Goal: Task Accomplishment & Management: Use online tool/utility

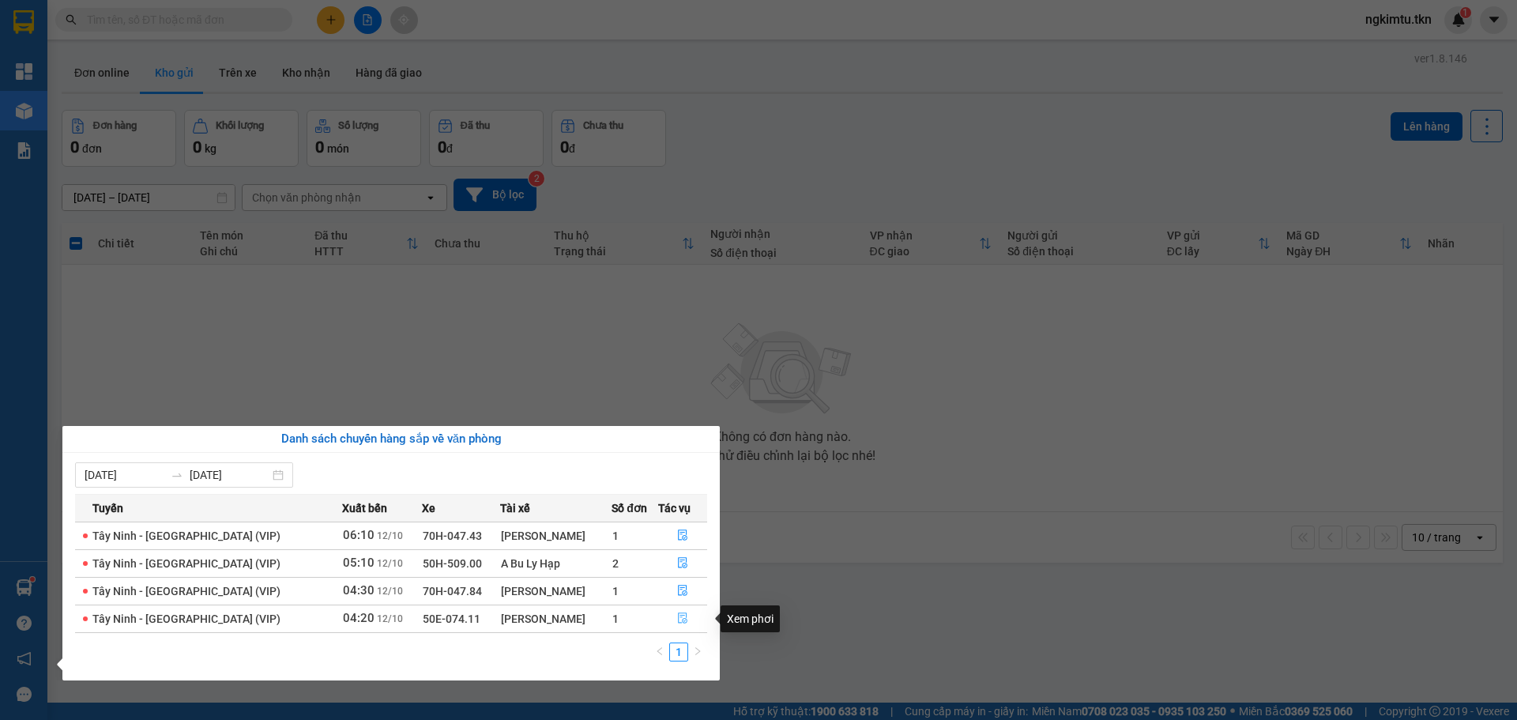
click at [682, 623] on icon "file-done" at bounding box center [682, 617] width 11 height 11
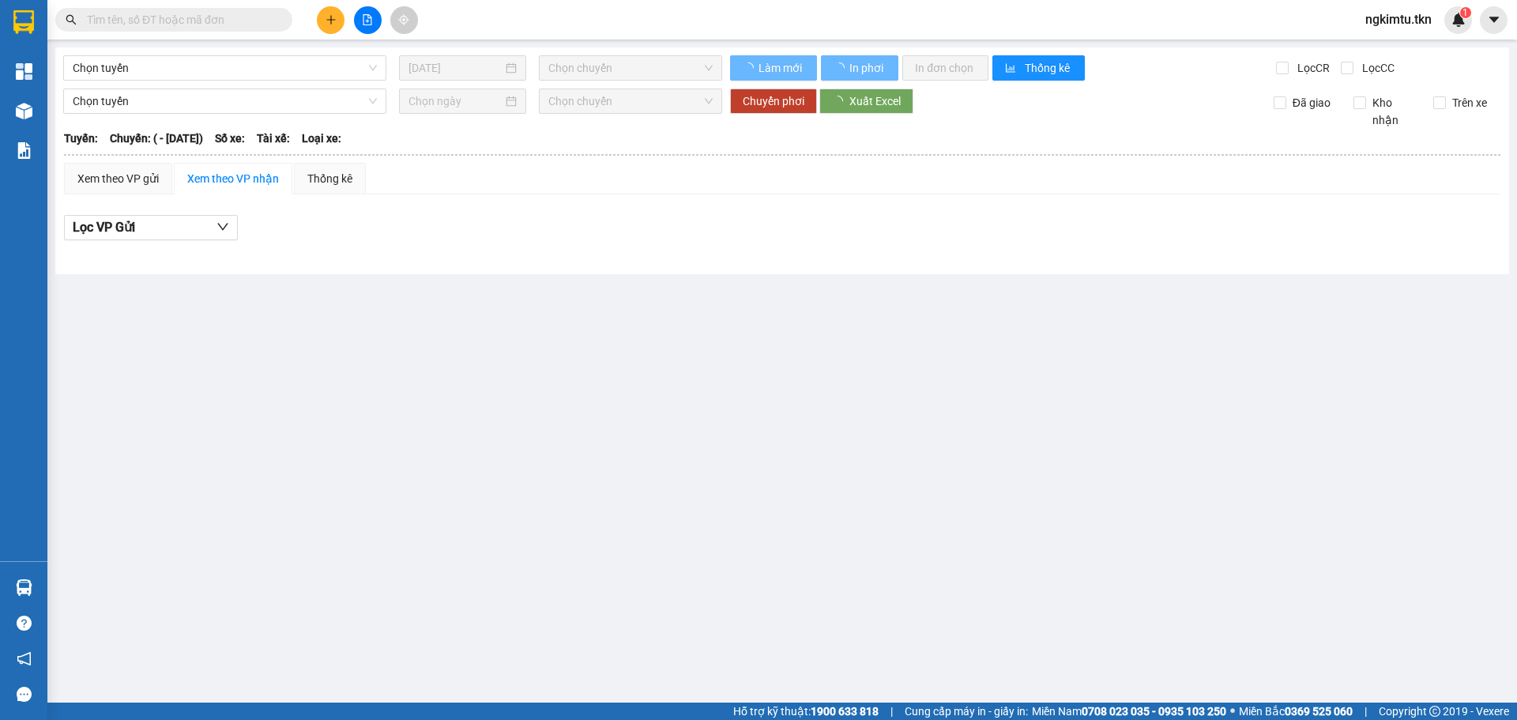
type input "[DATE]"
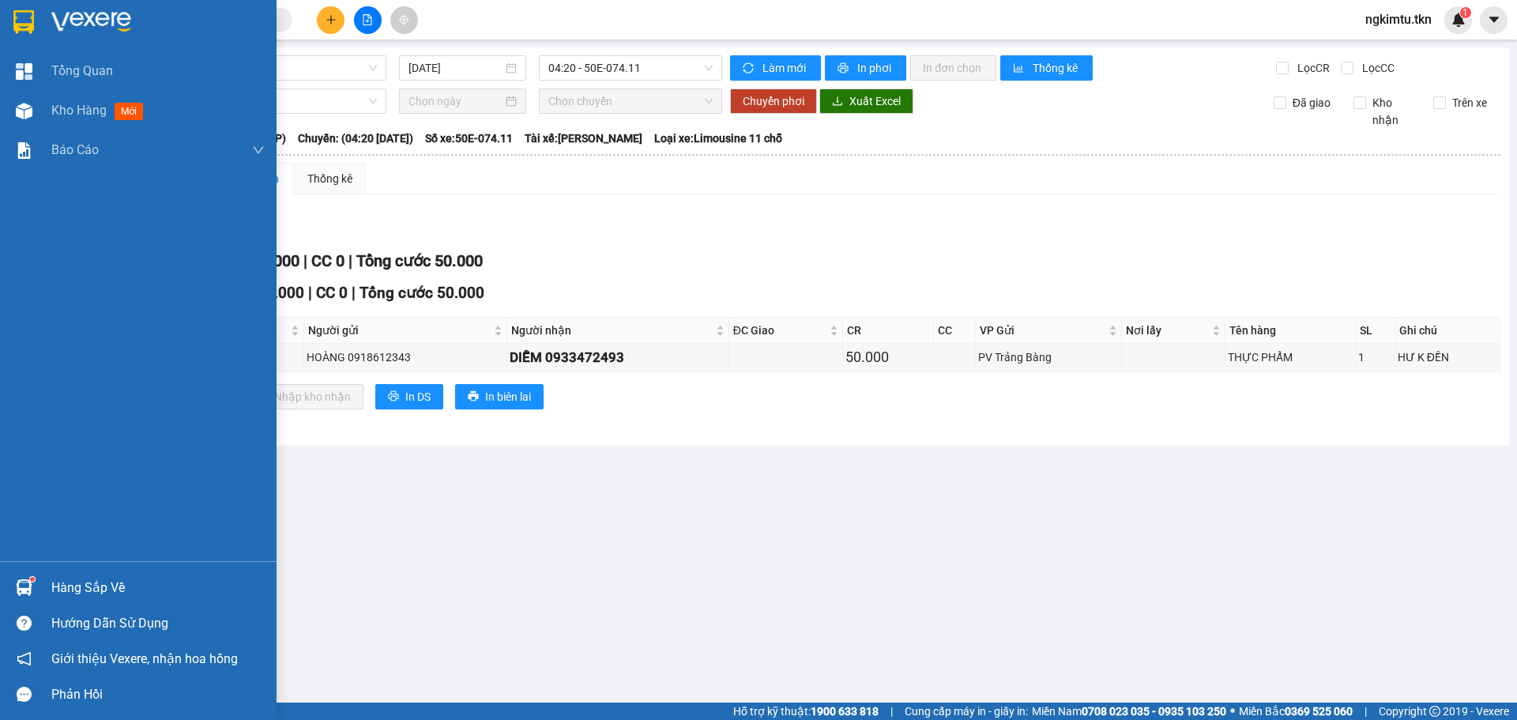
click at [101, 592] on div "Hàng sắp về" at bounding box center [157, 588] width 213 height 24
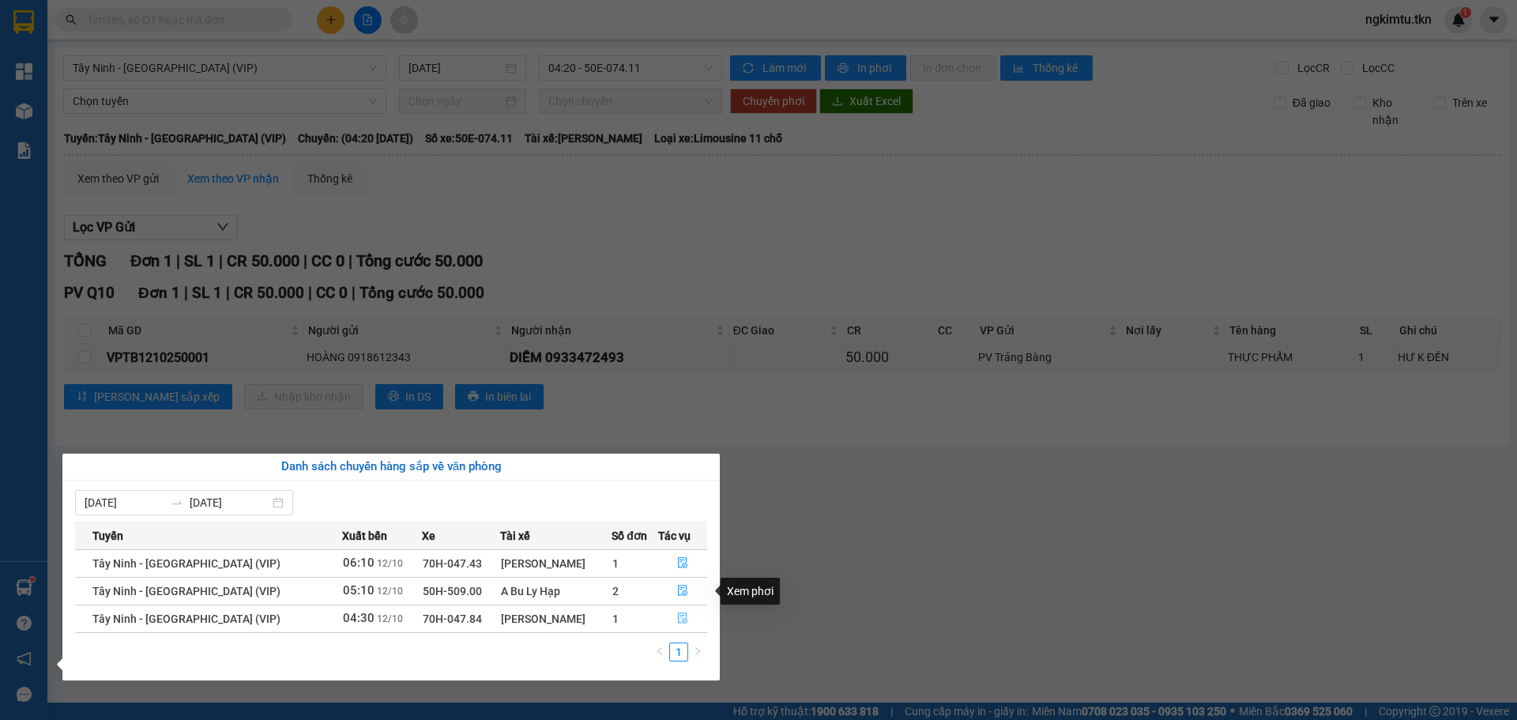
click at [679, 619] on icon "file-done" at bounding box center [682, 617] width 11 height 11
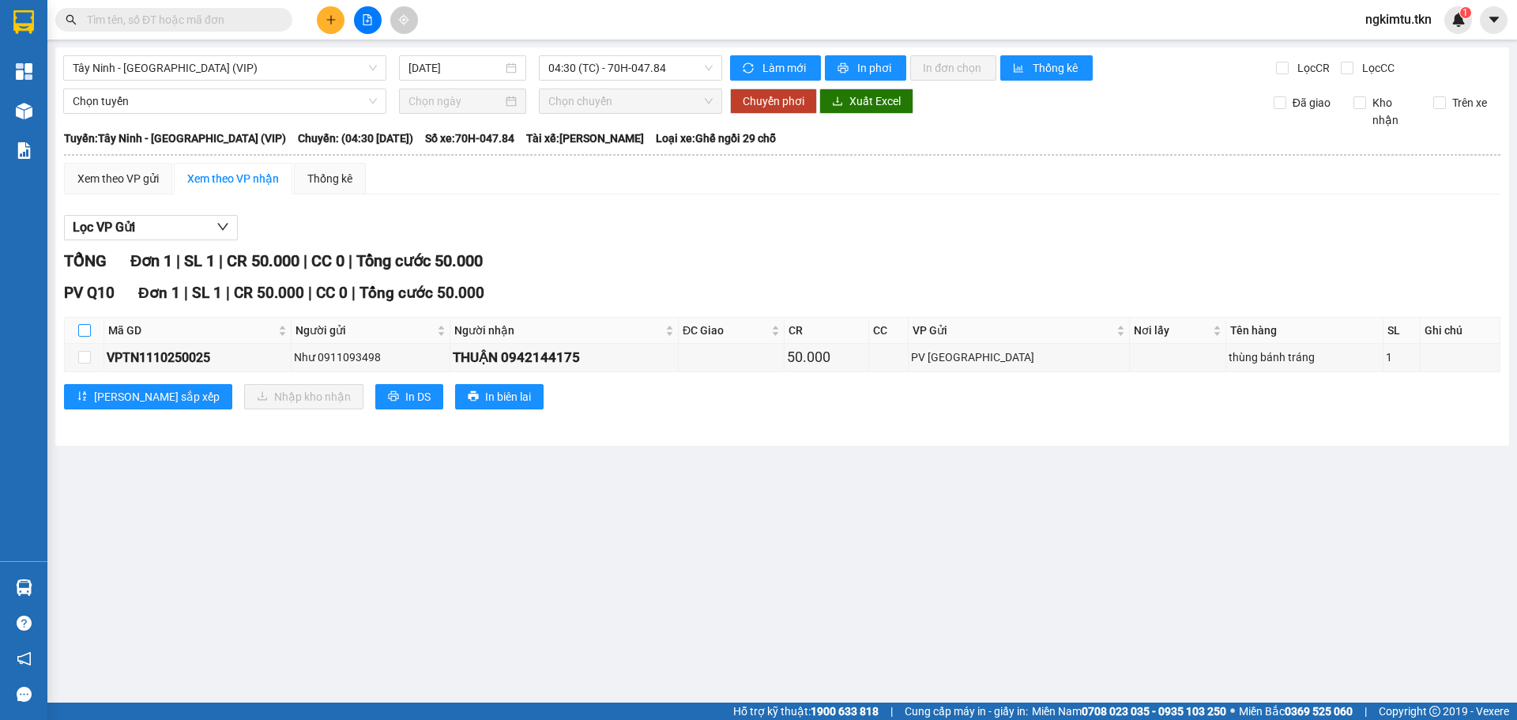
click at [86, 334] on input "checkbox" at bounding box center [84, 330] width 13 height 13
checkbox input "true"
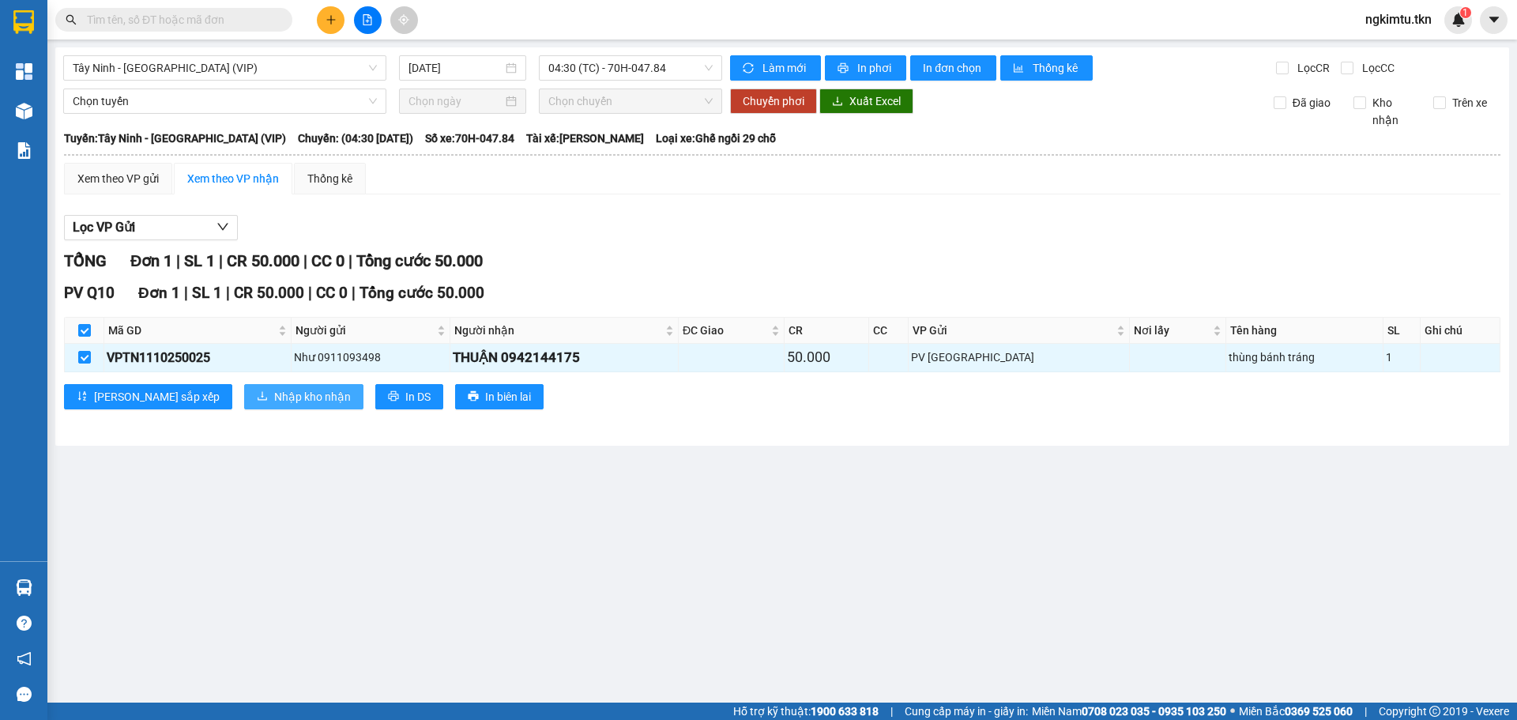
click at [274, 402] on span "Nhập kho nhận" at bounding box center [312, 396] width 77 height 17
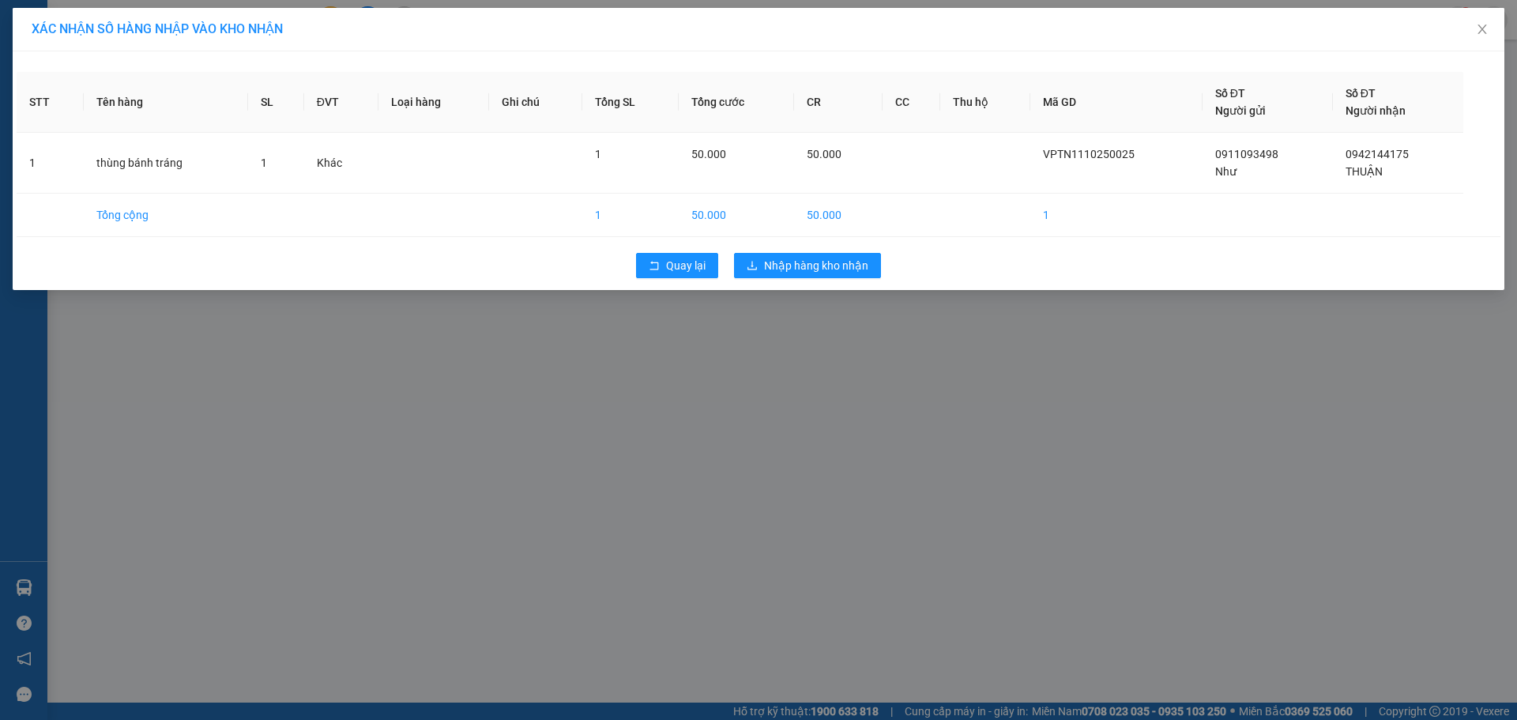
click at [767, 330] on div "XÁC NHẬN SỐ HÀNG NHẬP VÀO KHO NHẬN STT Tên hàng SL ĐVT Loại hàng Ghi chú Tổng S…" at bounding box center [758, 360] width 1517 height 720
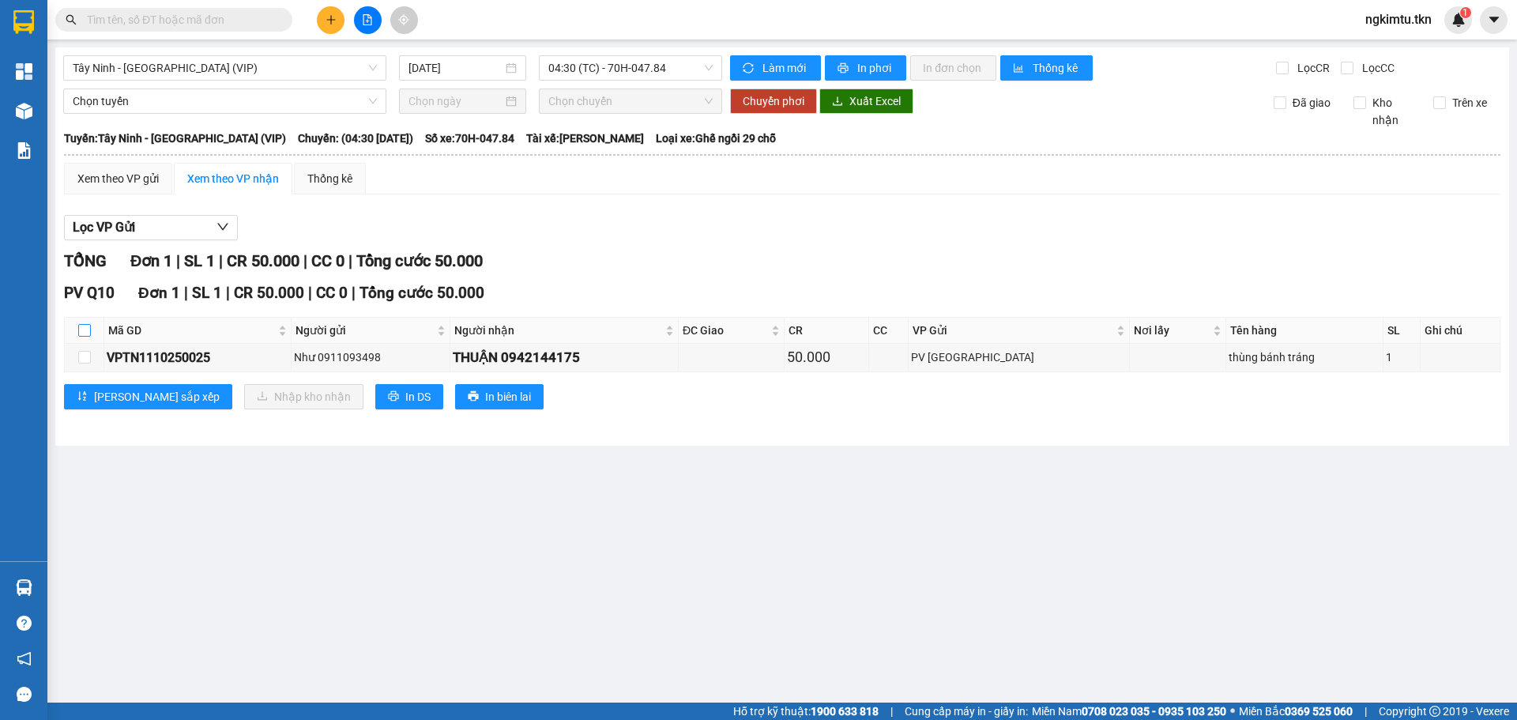
click at [82, 337] on input "checkbox" at bounding box center [84, 330] width 13 height 13
checkbox input "true"
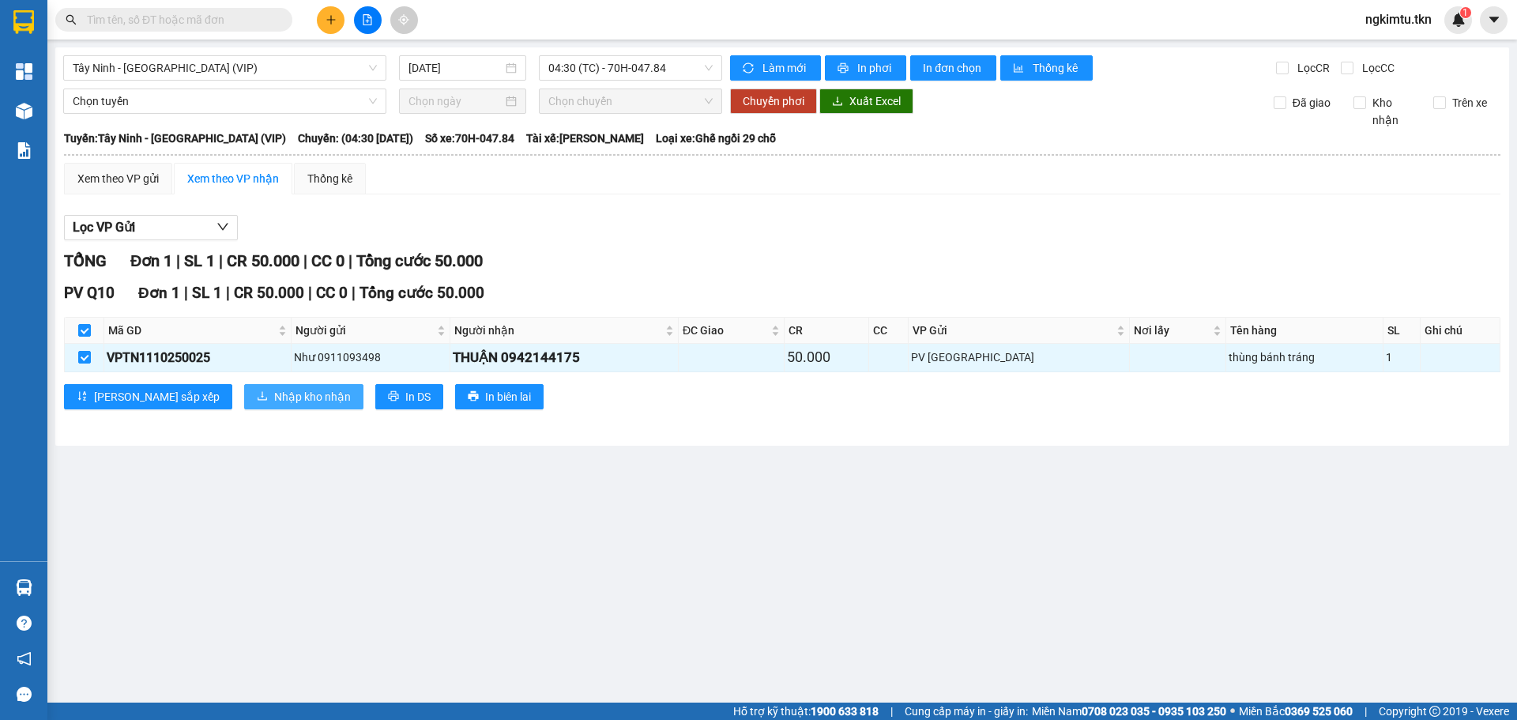
click at [274, 388] on span "Nhập kho nhận" at bounding box center [312, 396] width 77 height 17
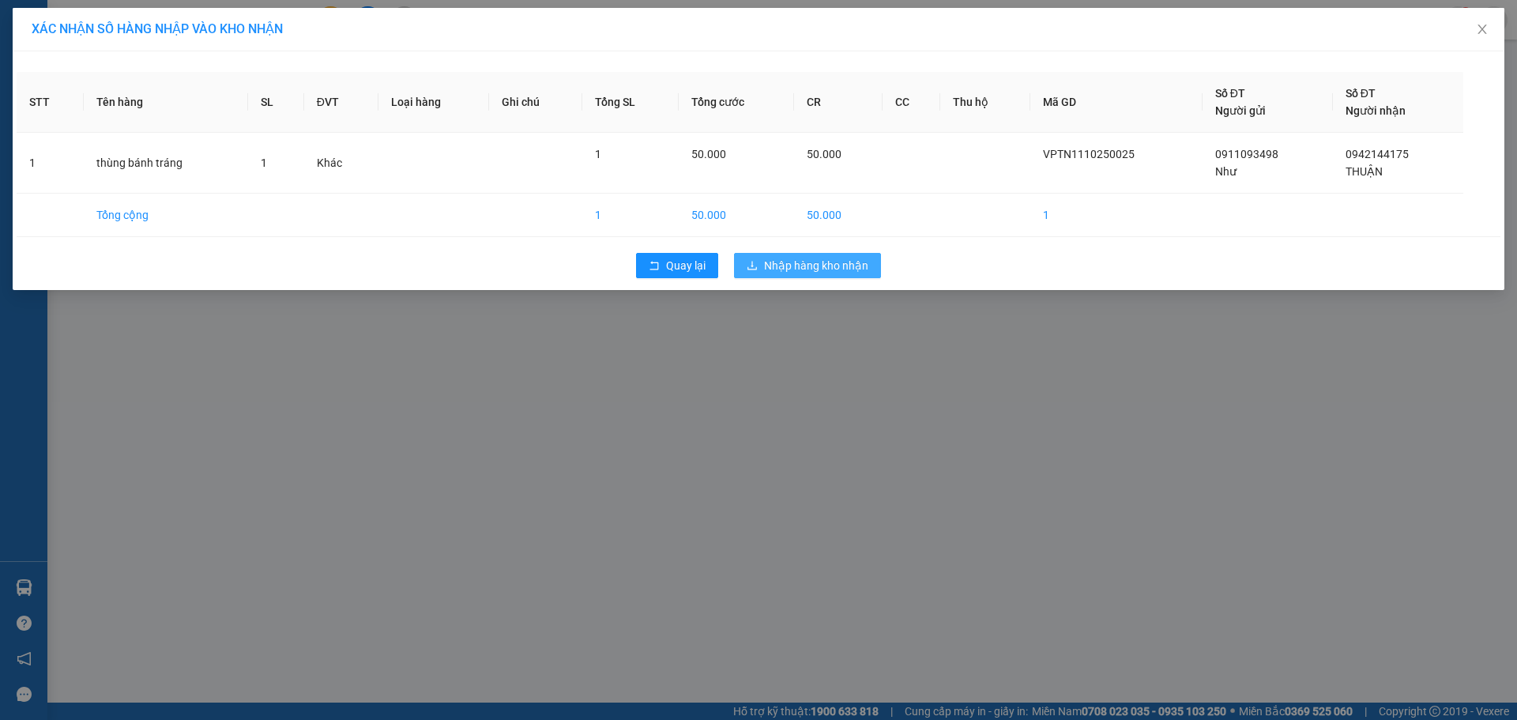
click at [792, 270] on span "Nhập hàng kho nhận" at bounding box center [816, 265] width 104 height 17
